Goal: Check status: Check status

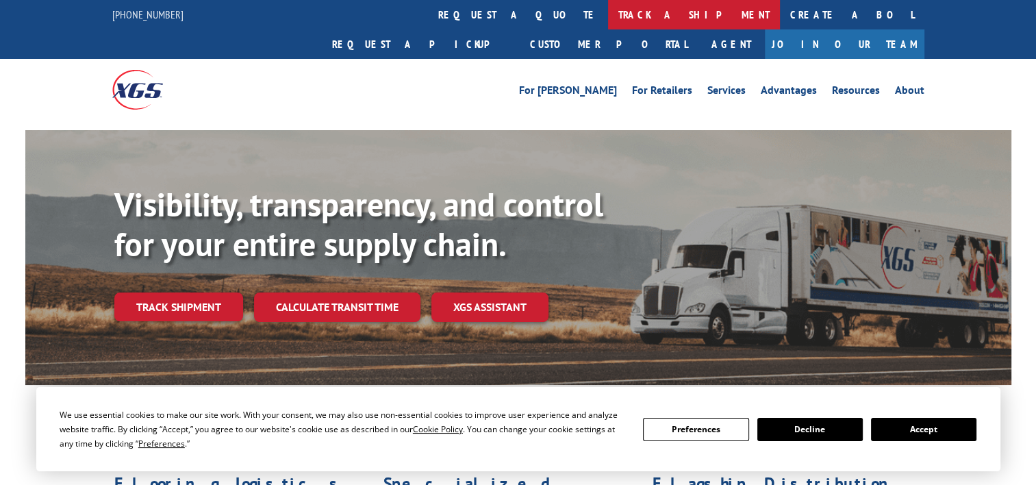
click at [608, 22] on link "track a shipment" at bounding box center [694, 14] width 172 height 29
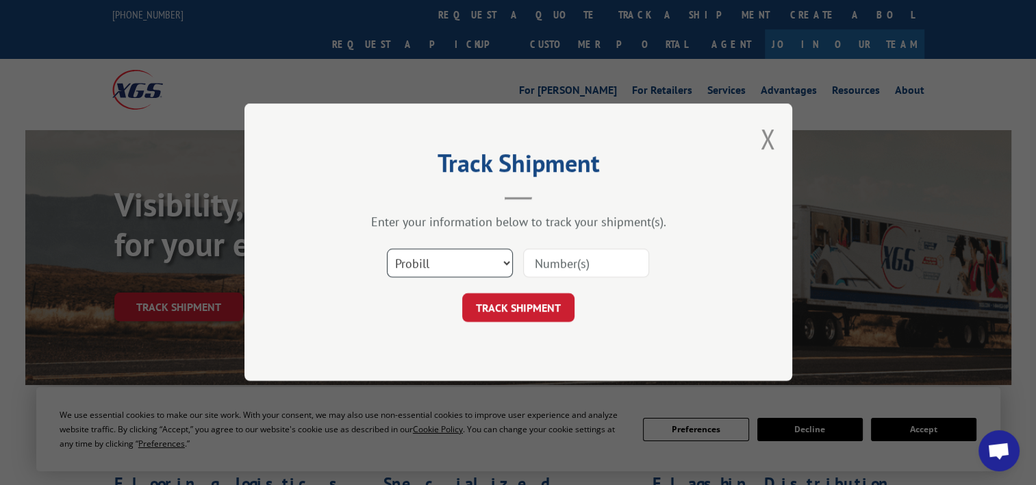
click at [493, 273] on select "Select category... Probill BOL PO" at bounding box center [450, 263] width 126 height 29
select select "po"
click at [387, 249] on select "Select category... Probill BOL PO" at bounding box center [450, 263] width 126 height 29
click at [582, 264] on input at bounding box center [586, 263] width 126 height 29
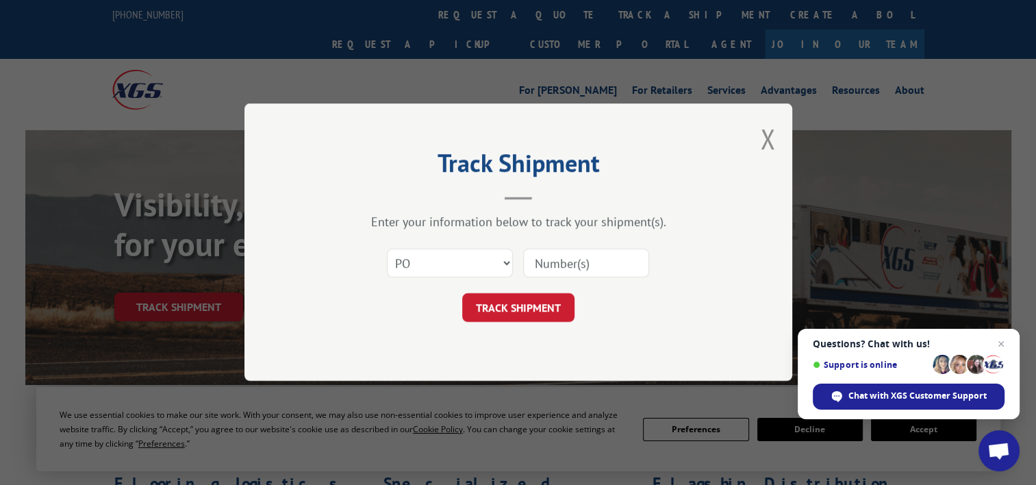
paste input "97510166"
click at [562, 259] on input "97510166" at bounding box center [586, 263] width 126 height 29
type input "97510166"
click button "TRACK SHIPMENT" at bounding box center [518, 308] width 112 height 29
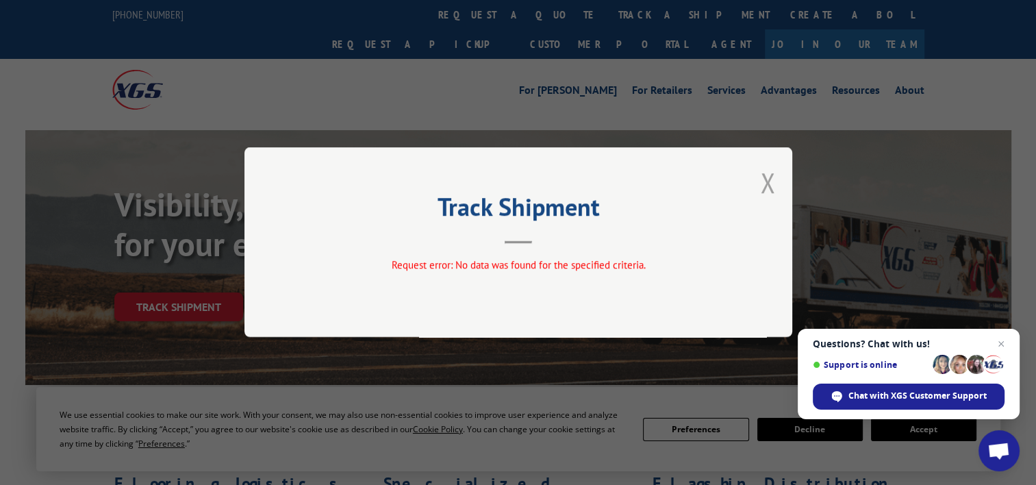
click at [769, 178] on button "Close modal" at bounding box center [767, 182] width 15 height 36
